Goal: Ask a question: Seek information or help from site administrators or community

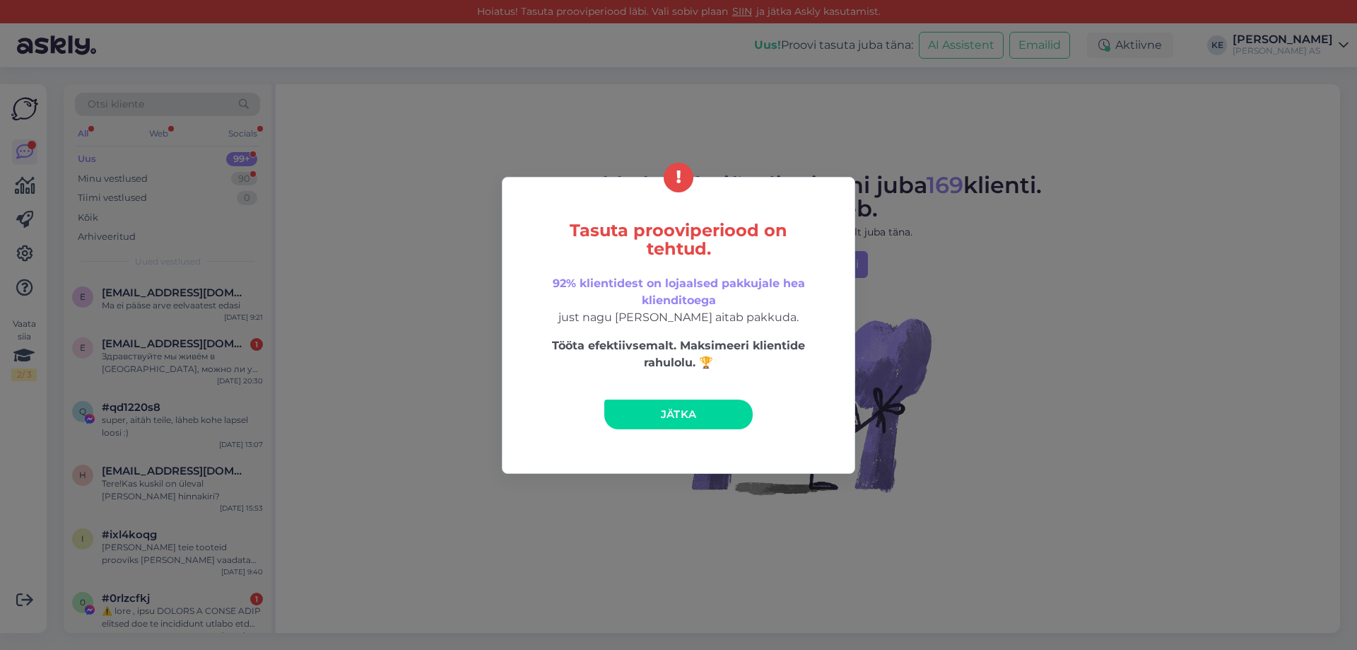
click at [736, 421] on link "Jätka" at bounding box center [678, 414] width 148 height 30
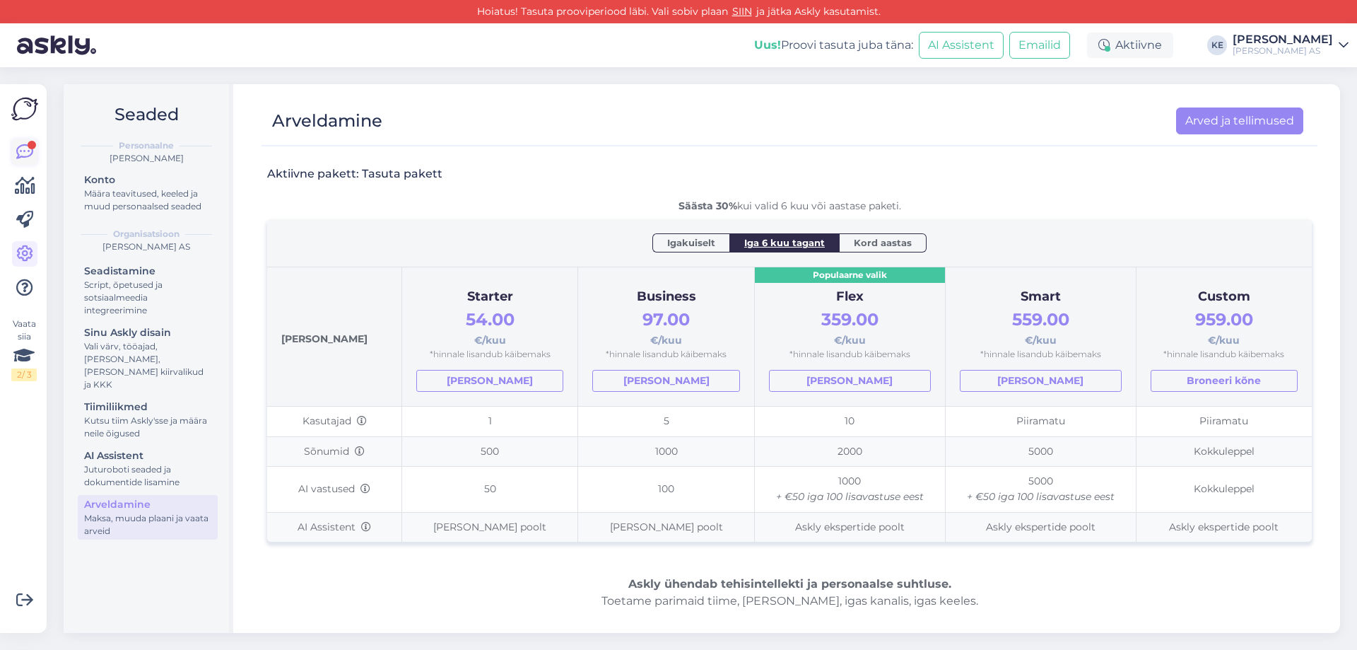
click at [17, 146] on icon at bounding box center [24, 151] width 17 height 17
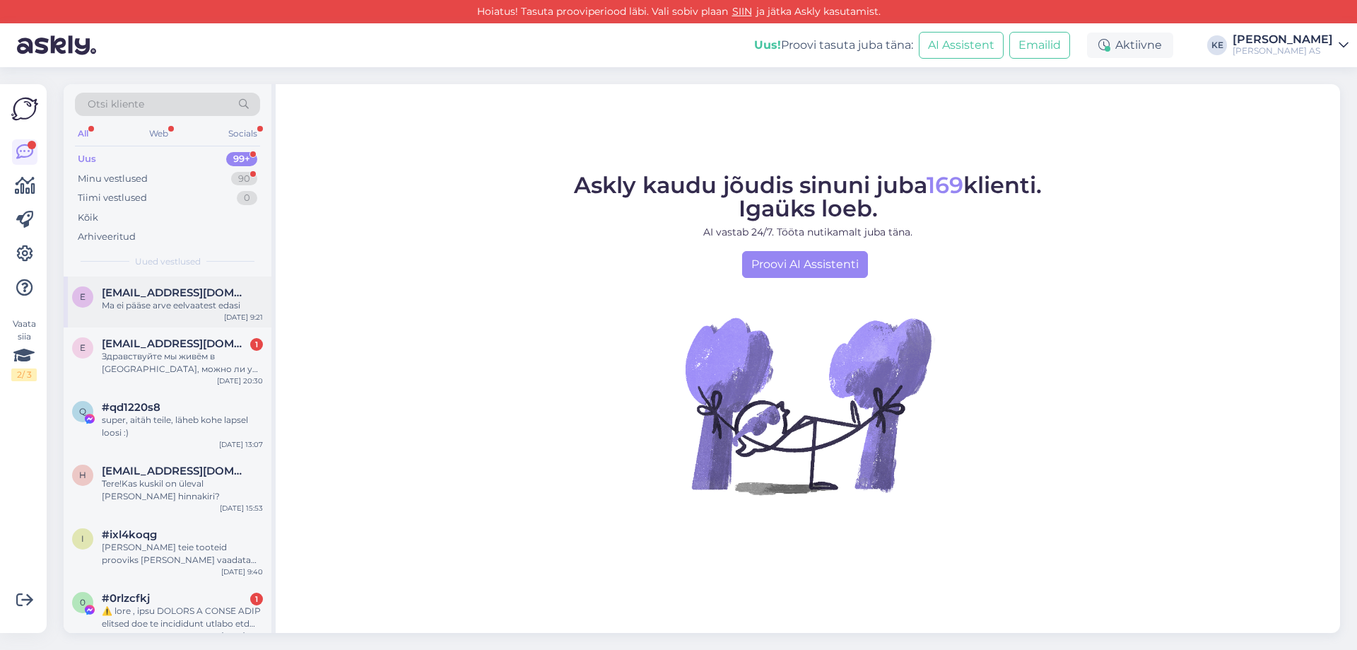
click at [146, 290] on span "[EMAIL_ADDRESS][DOMAIN_NAME]" at bounding box center [175, 292] width 147 height 13
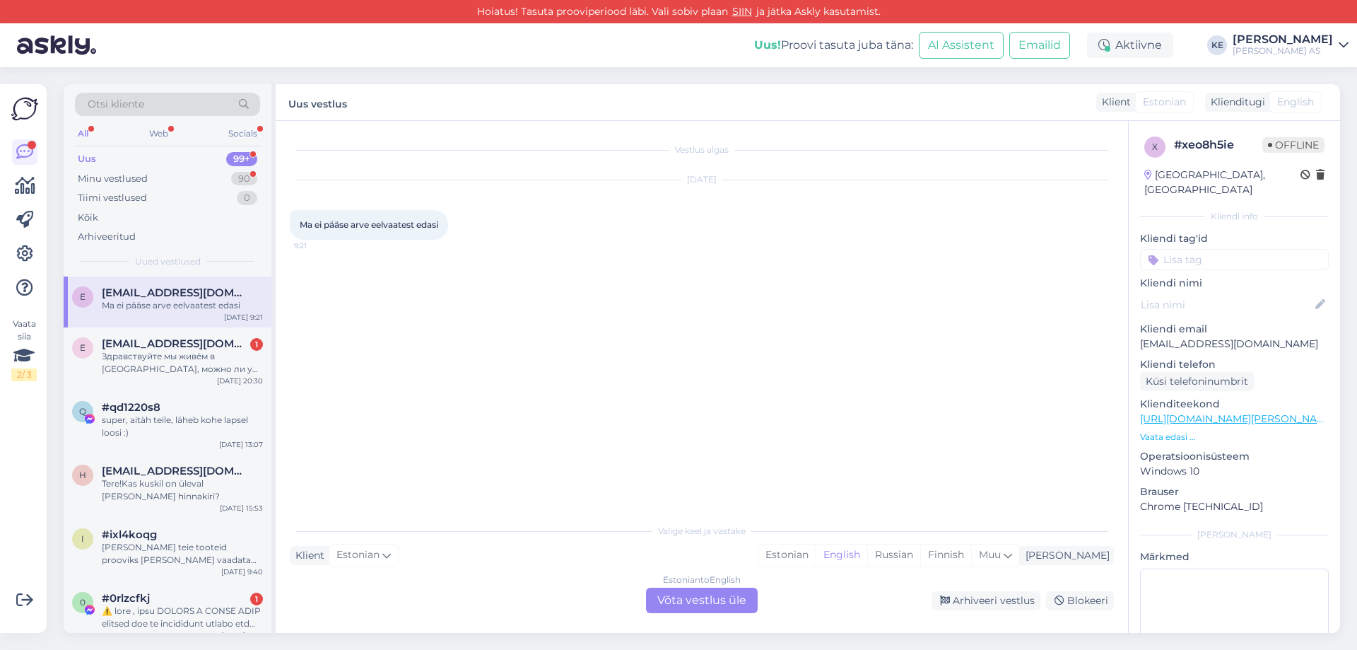
click at [1195, 336] on p "[EMAIL_ADDRESS][DOMAIN_NAME]" at bounding box center [1234, 343] width 189 height 15
copy p "[EMAIL_ADDRESS][DOMAIN_NAME]"
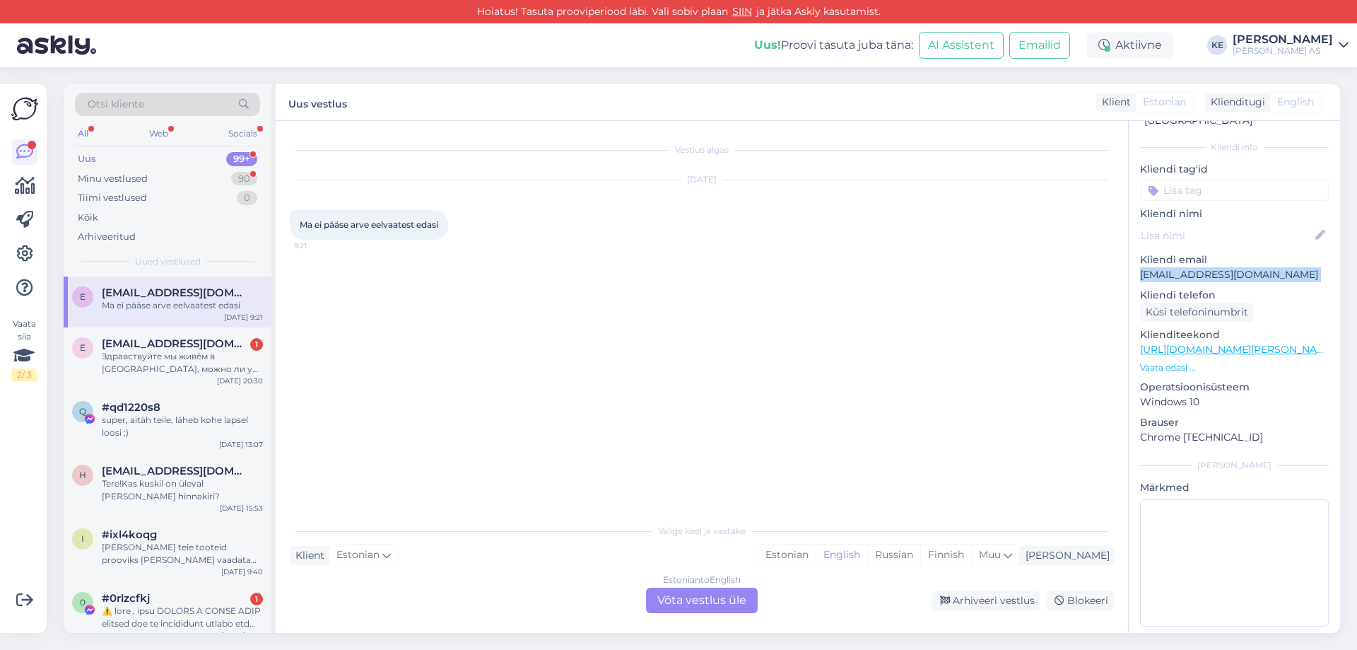
click at [1221, 267] on p "[EMAIL_ADDRESS][DOMAIN_NAME]" at bounding box center [1234, 274] width 189 height 15
click at [381, 223] on span "Ma ei pääse arve eelvaatest edasi" at bounding box center [369, 224] width 139 height 11
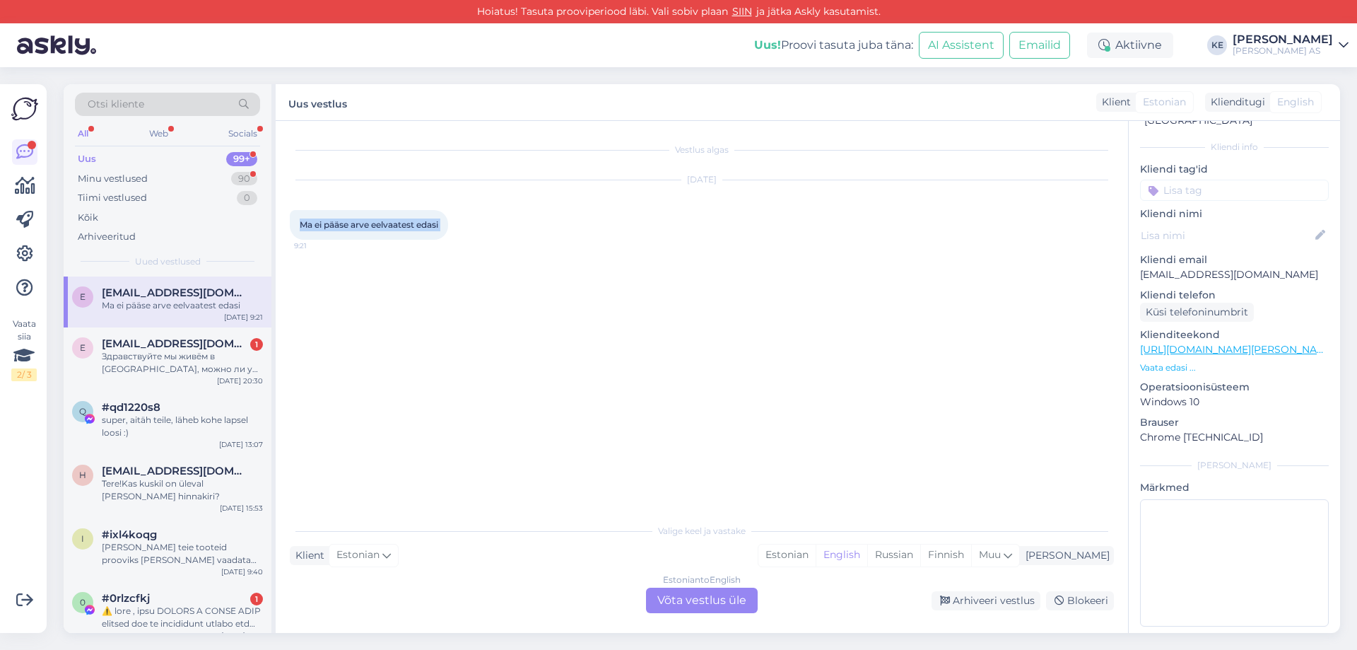
click at [381, 223] on span "Ma ei pääse arve eelvaatest edasi" at bounding box center [369, 224] width 139 height 11
click at [1192, 267] on p "[EMAIL_ADDRESS][DOMAIN_NAME]" at bounding box center [1234, 274] width 189 height 15
click at [1206, 267] on p "[EMAIL_ADDRESS][DOMAIN_NAME]" at bounding box center [1234, 274] width 189 height 15
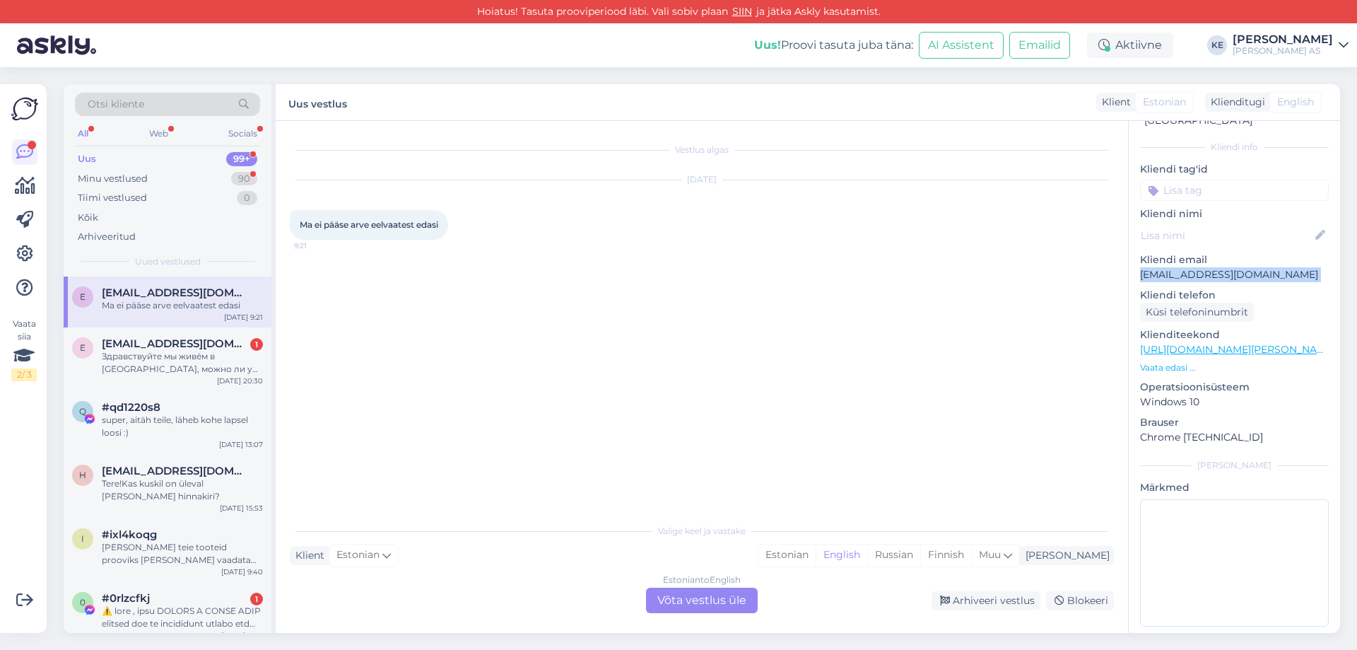
copy p "[EMAIL_ADDRESS][DOMAIN_NAME]"
